Goal: Check status: Check status

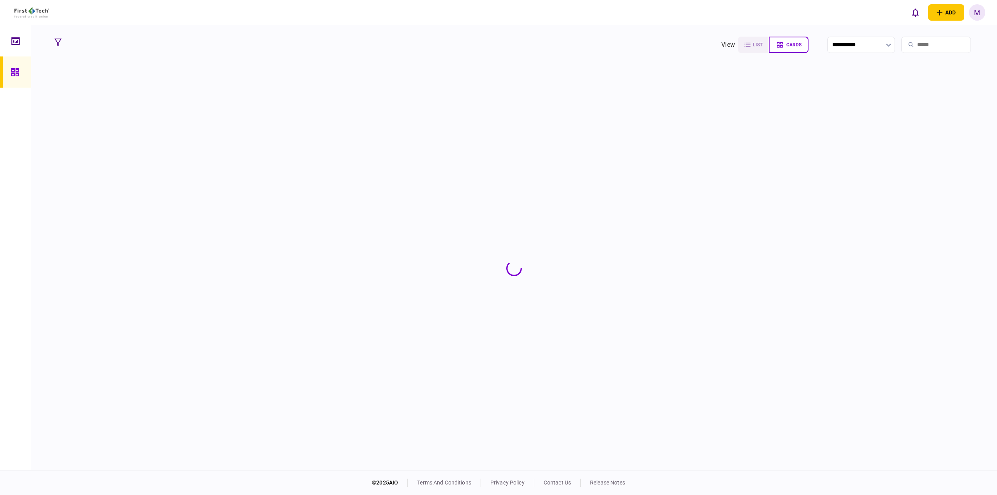
click at [935, 46] on input "search" at bounding box center [937, 45] width 70 height 16
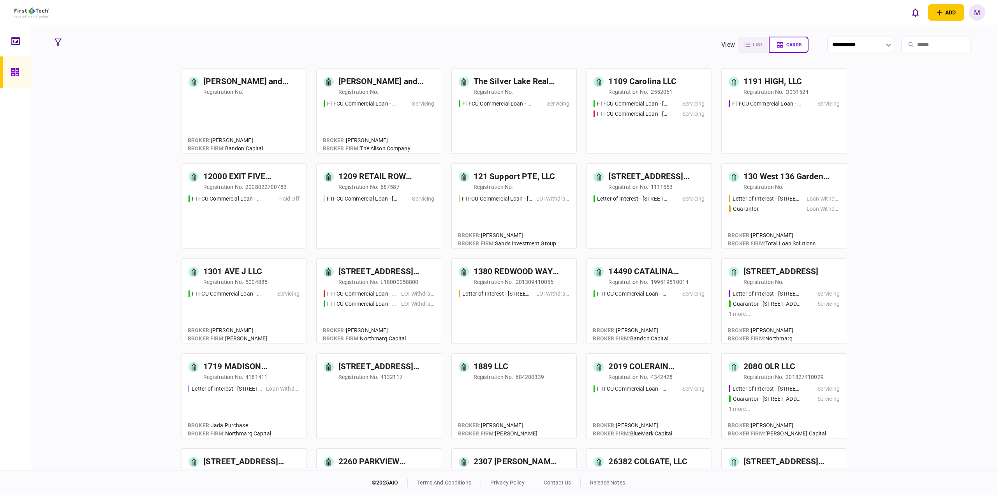
click at [914, 46] on input "search" at bounding box center [937, 45] width 70 height 16
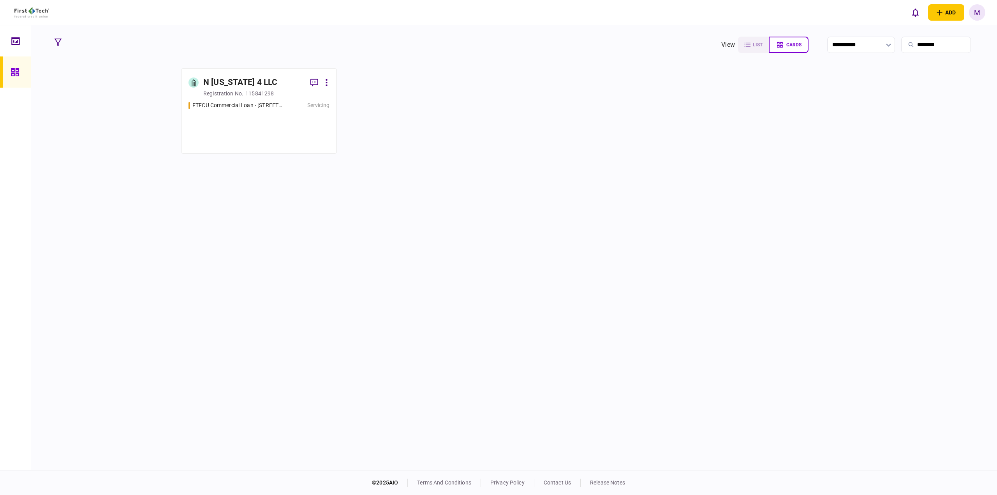
type input "*********"
click at [245, 100] on link "N [US_STATE] 4 LLC registration no. 115841298 FTFCU Commercial Loan - [STREET_A…" at bounding box center [259, 111] width 156 height 86
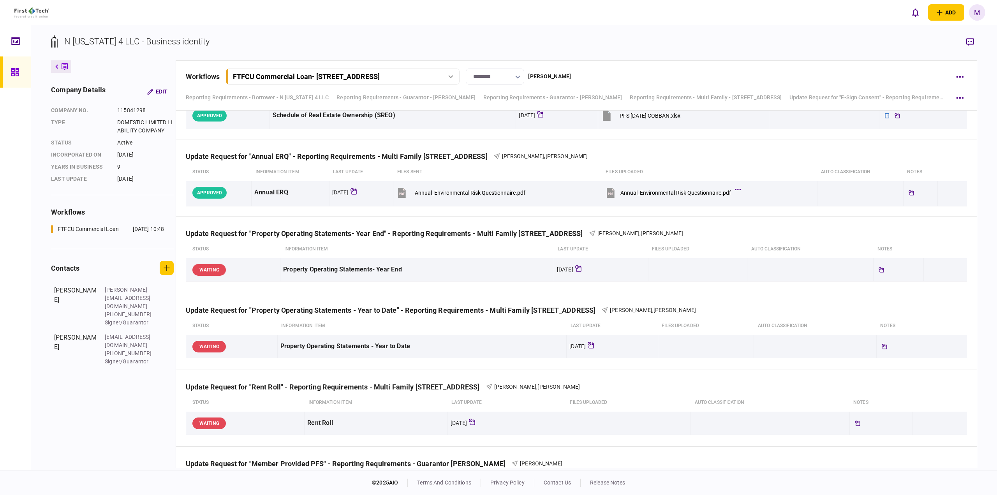
scroll to position [786, 0]
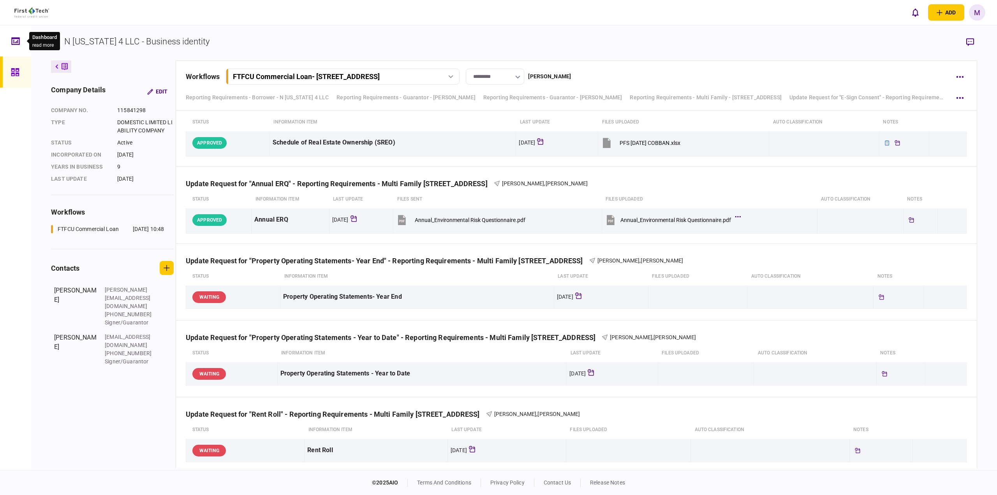
click at [14, 40] on icon at bounding box center [15, 40] width 8 height 7
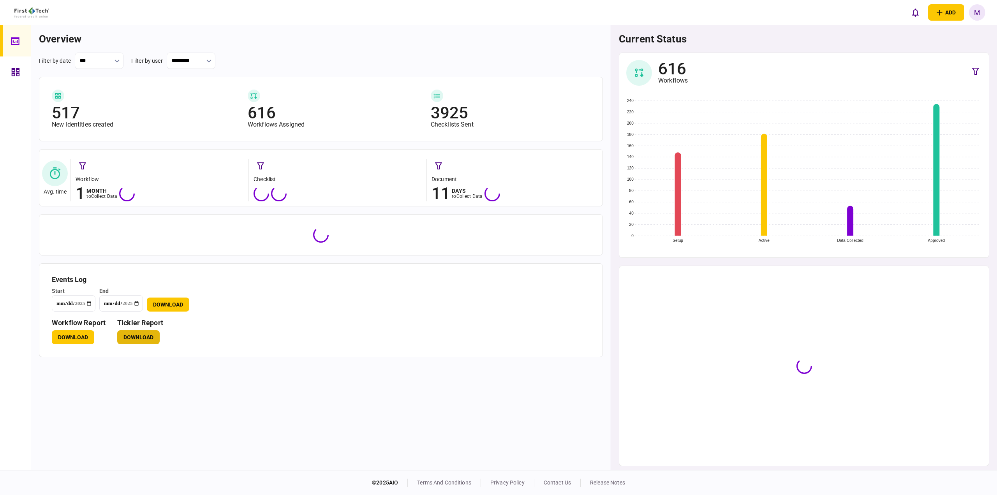
click at [138, 340] on button "Download" at bounding box center [138, 337] width 42 height 14
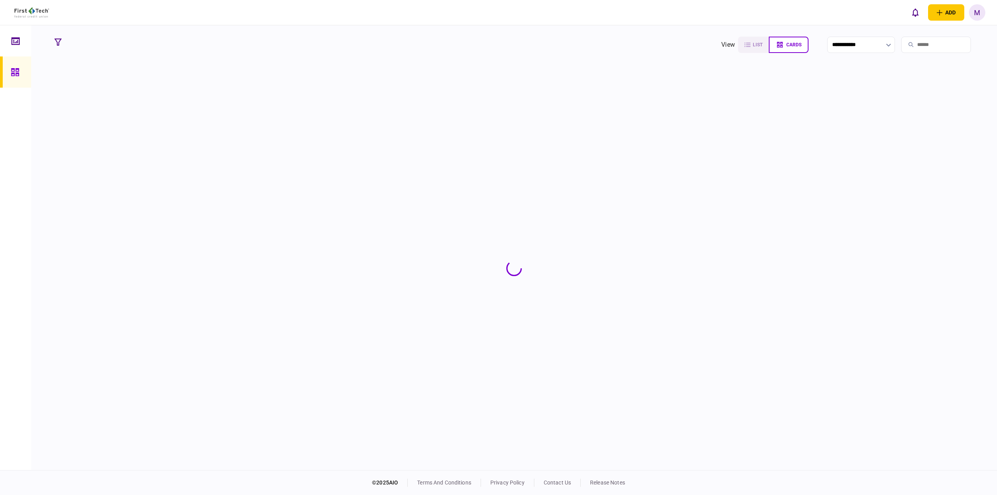
click at [927, 39] on input "search" at bounding box center [937, 45] width 70 height 16
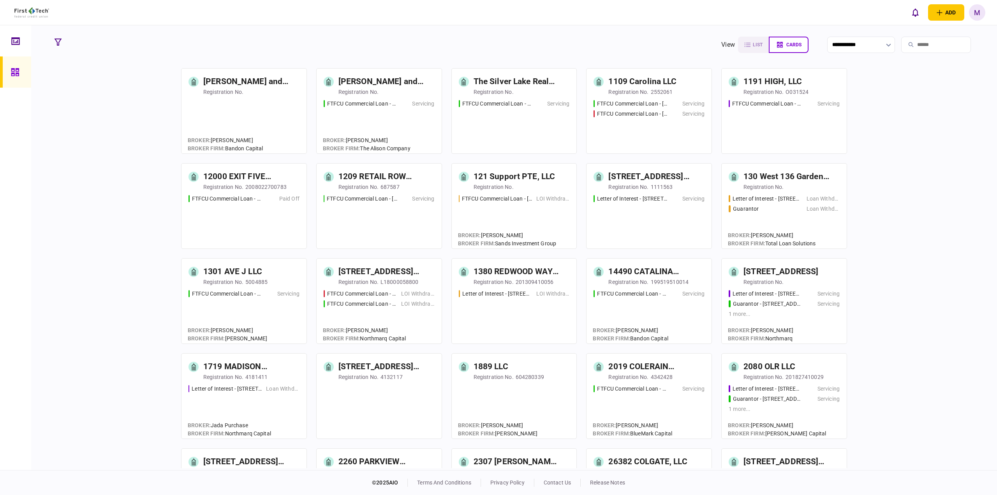
click at [927, 39] on input "search" at bounding box center [937, 45] width 70 height 16
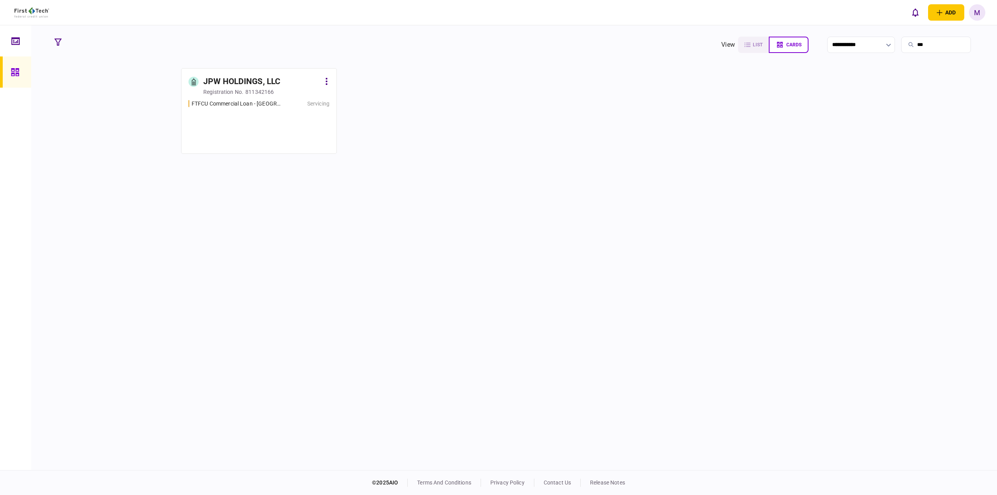
type input "***"
click at [275, 95] on div "registration no. 811342166" at bounding box center [266, 92] width 126 height 8
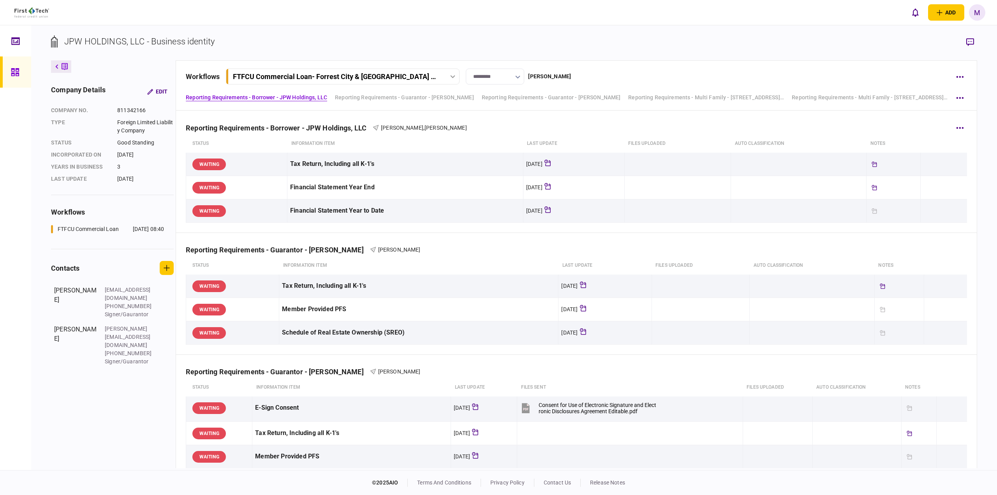
click at [625, 121] on div "Reporting Requirements - Borrower - JPW Holdings, LLC [PERSON_NAME] , [PERSON_N…" at bounding box center [577, 123] width 782 height 24
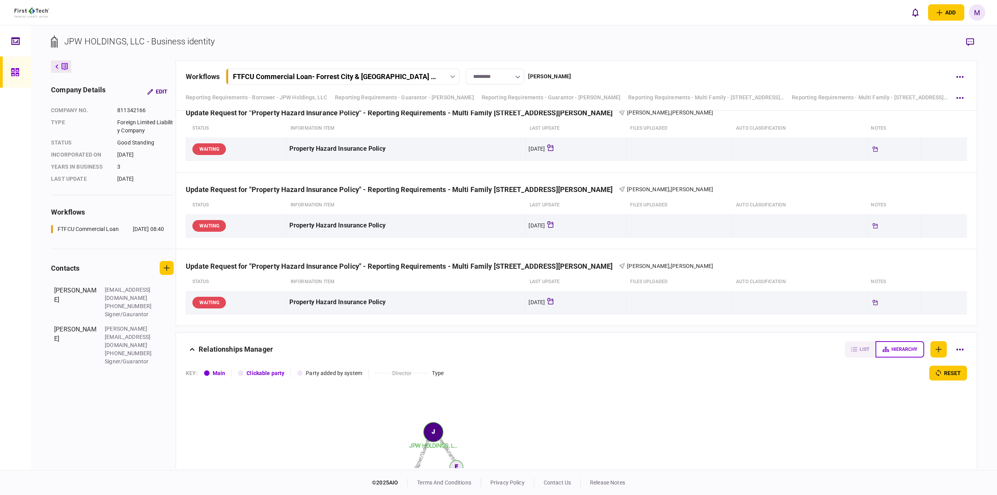
scroll to position [6421, 0]
